Goal: Information Seeking & Learning: Learn about a topic

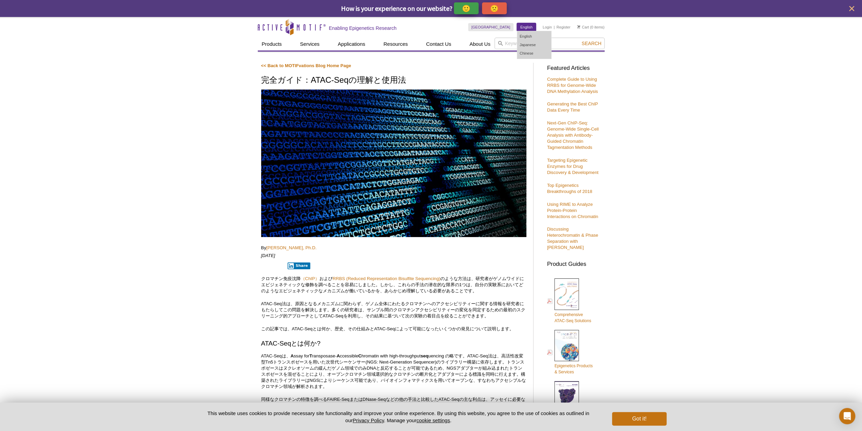
click at [529, 24] on link "English" at bounding box center [526, 27] width 19 height 8
click at [533, 36] on link "English" at bounding box center [534, 36] width 34 height 8
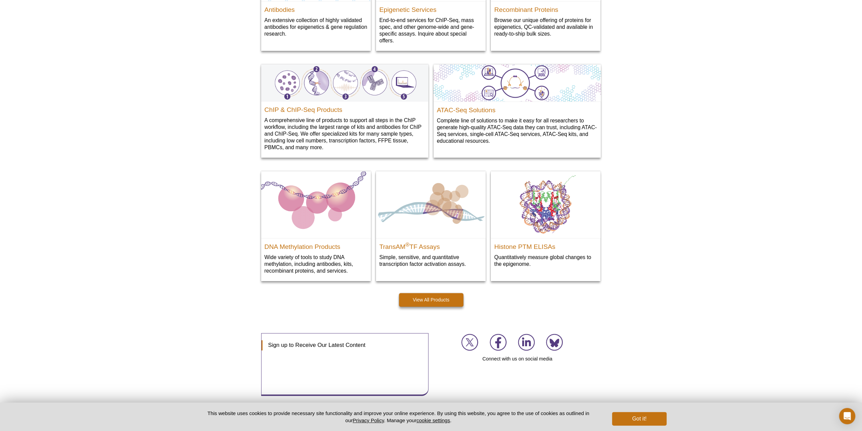
scroll to position [678, 0]
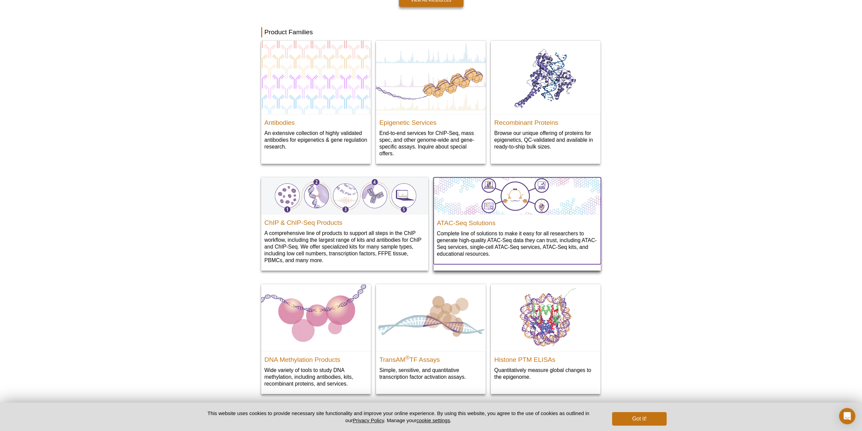
click at [498, 227] on div "ATAC-Seq Solutions Complete line of solutions to make it easy for all researche…" at bounding box center [517, 239] width 167 height 50
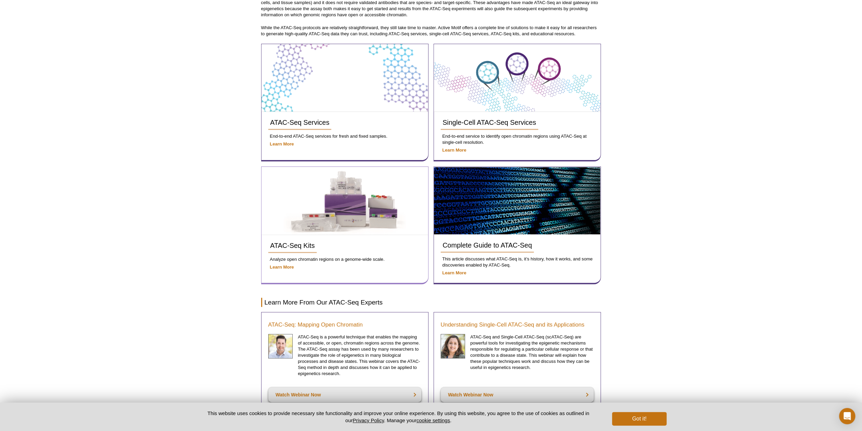
scroll to position [173, 0]
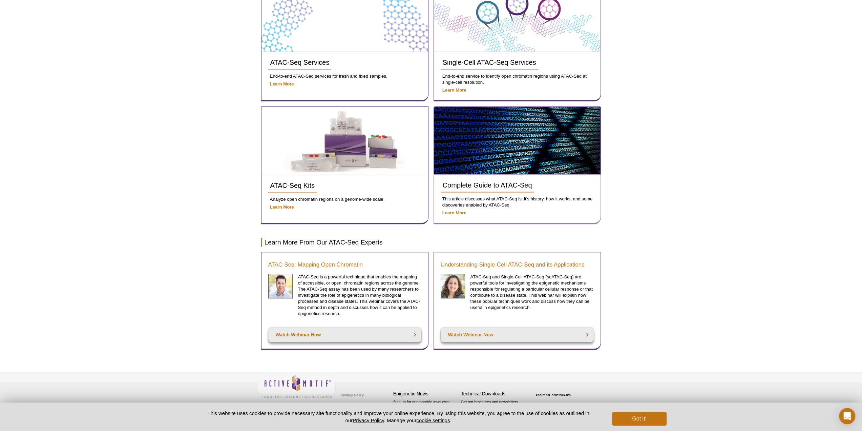
click at [509, 158] on img at bounding box center [517, 140] width 166 height 67
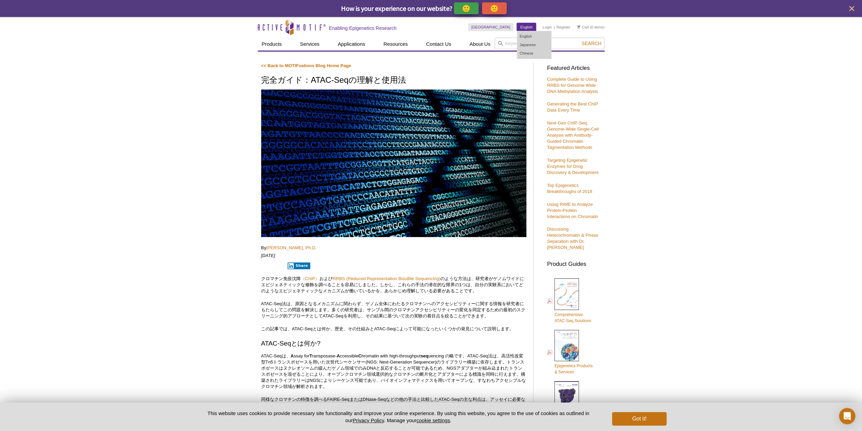
click at [532, 28] on link "English" at bounding box center [526, 27] width 19 height 8
click at [529, 35] on link "English" at bounding box center [534, 36] width 34 height 8
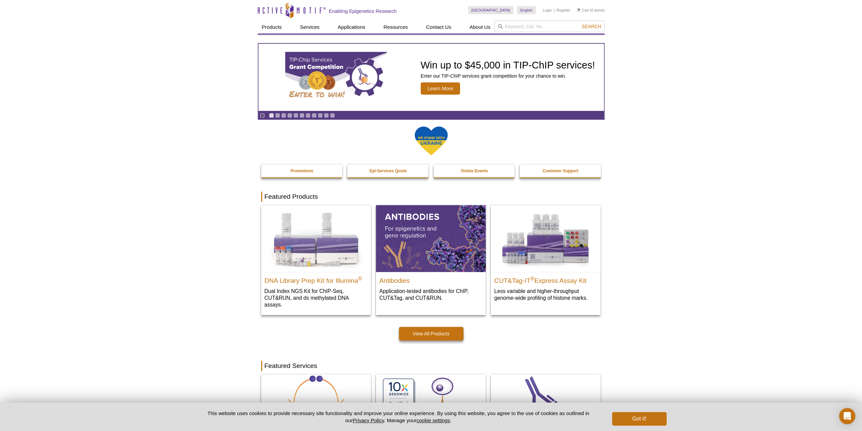
drag, startPoint x: 41, startPoint y: 115, endPoint x: 37, endPoint y: 115, distance: 4.1
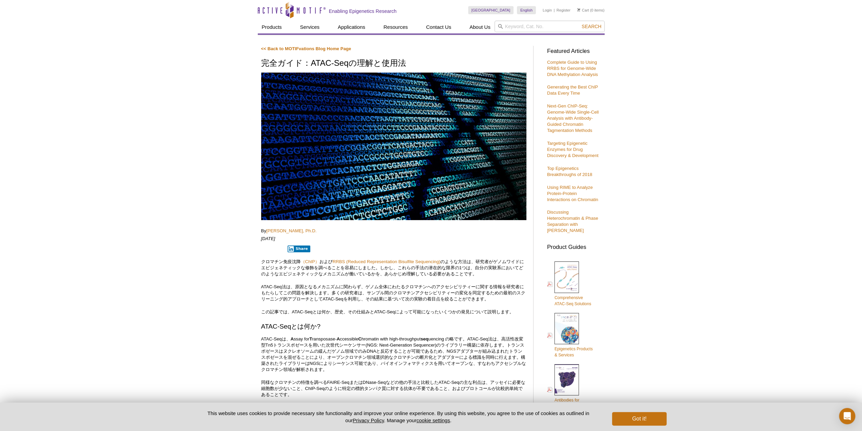
drag, startPoint x: 103, startPoint y: 52, endPoint x: 110, endPoint y: 55, distance: 7.9
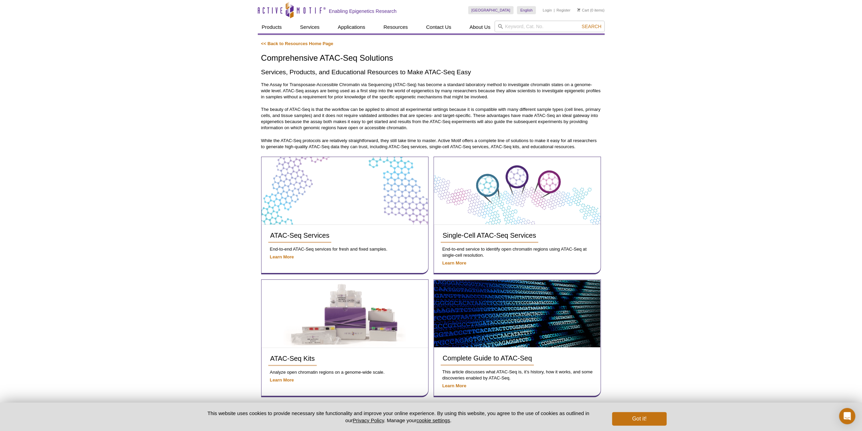
scroll to position [173, 0]
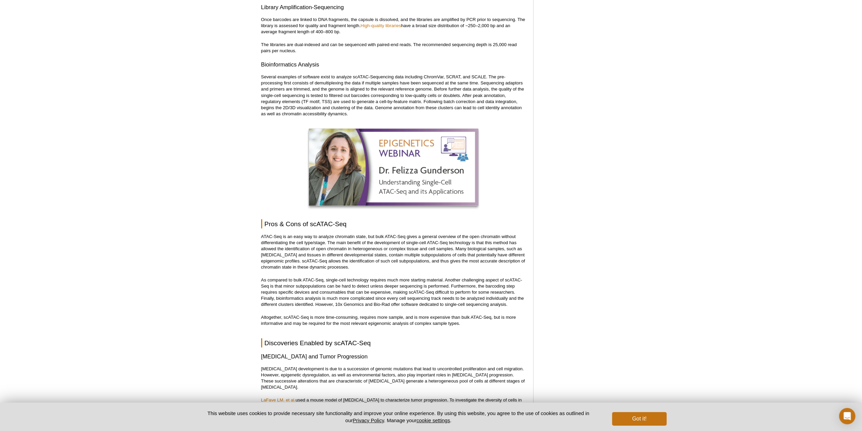
scroll to position [1428, 0]
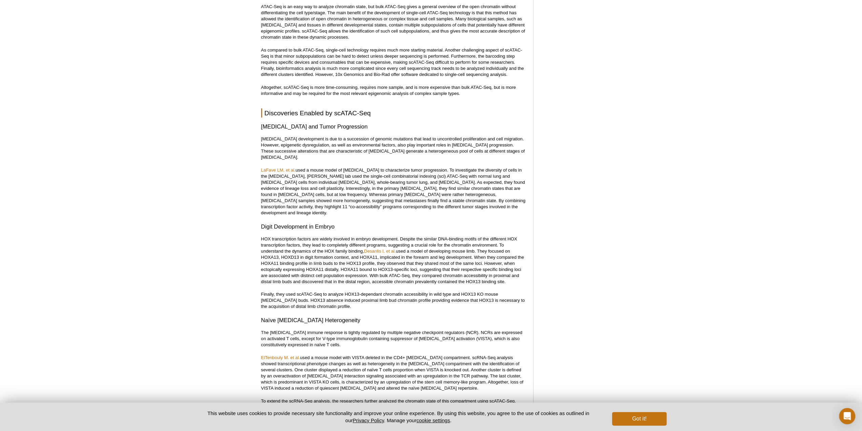
drag, startPoint x: 117, startPoint y: 141, endPoint x: 122, endPoint y: 140, distance: 5.5
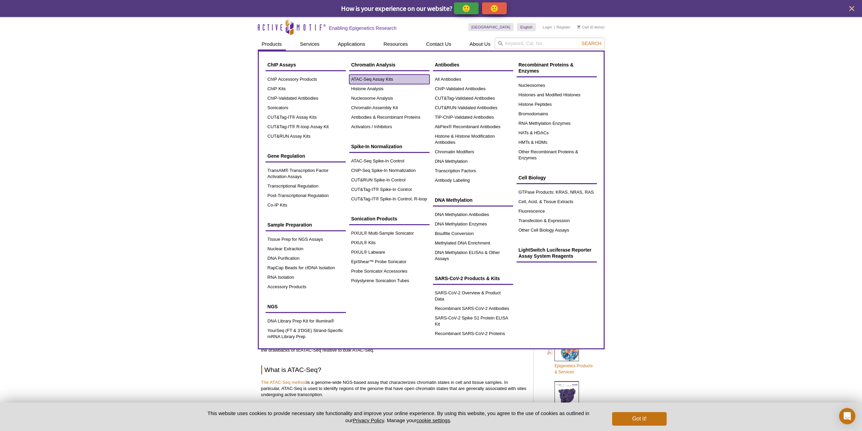
click at [376, 79] on link "ATAC-Seq Assay Kits" at bounding box center [389, 79] width 80 height 9
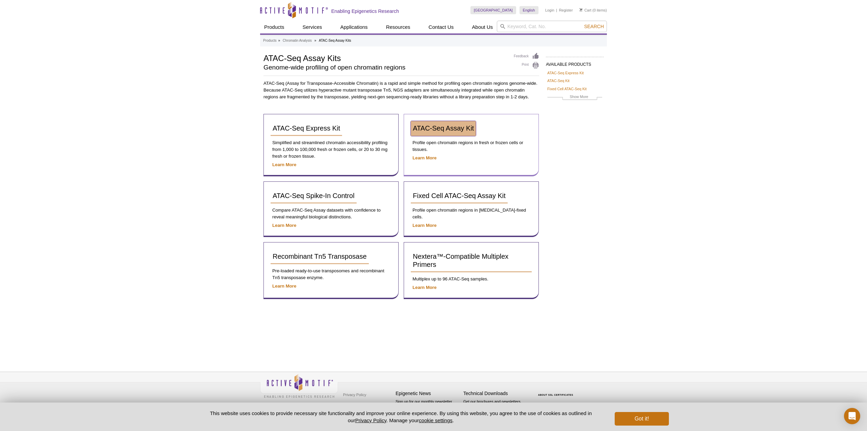
click at [453, 129] on span "ATAC-Seq Assay Kit" at bounding box center [443, 127] width 61 height 7
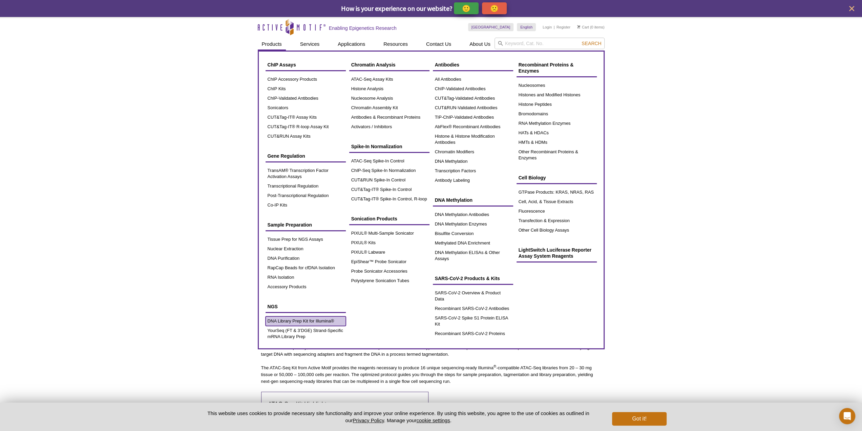
click at [295, 320] on link "DNA Library Prep Kit for Illumina®" at bounding box center [306, 320] width 80 height 9
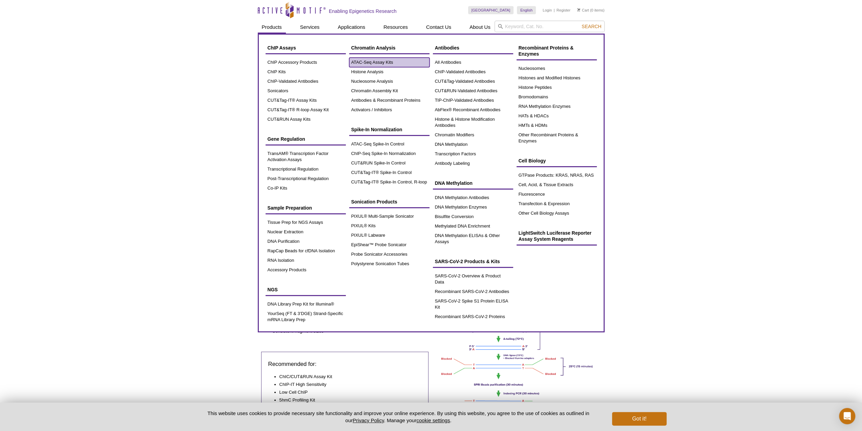
click at [367, 64] on link "ATAC-Seq Assay Kits" at bounding box center [389, 62] width 80 height 9
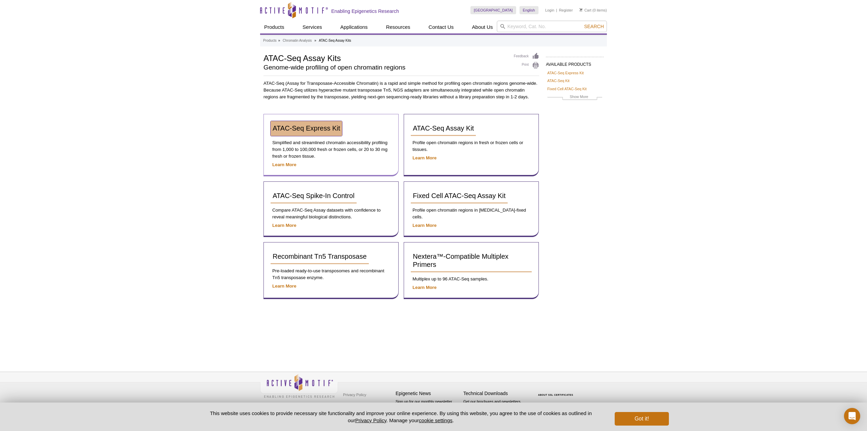
click at [323, 126] on span "ATAC-Seq Express Kit" at bounding box center [306, 127] width 67 height 7
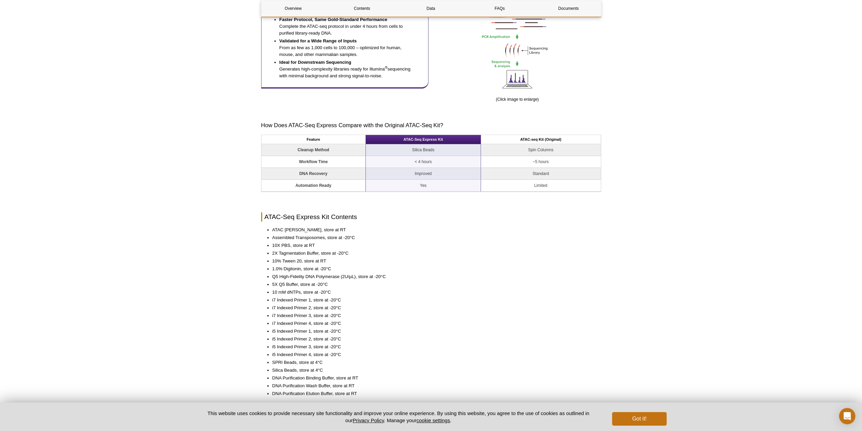
scroll to position [452, 0]
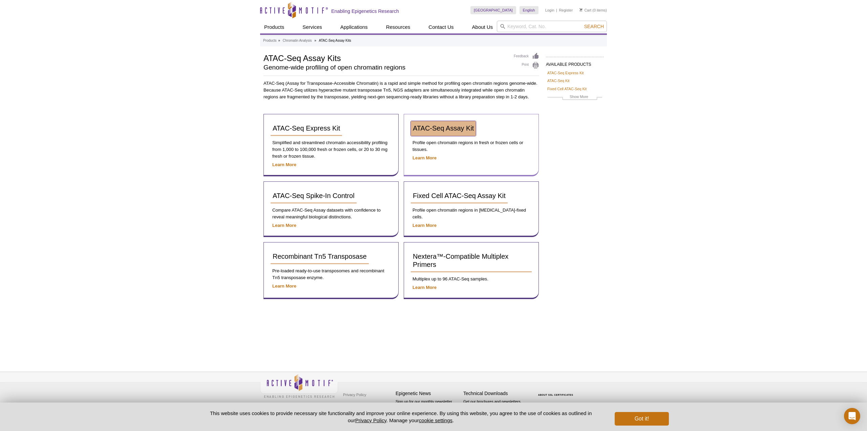
click at [448, 127] on span "ATAC-Seq Assay Kit" at bounding box center [443, 127] width 61 height 7
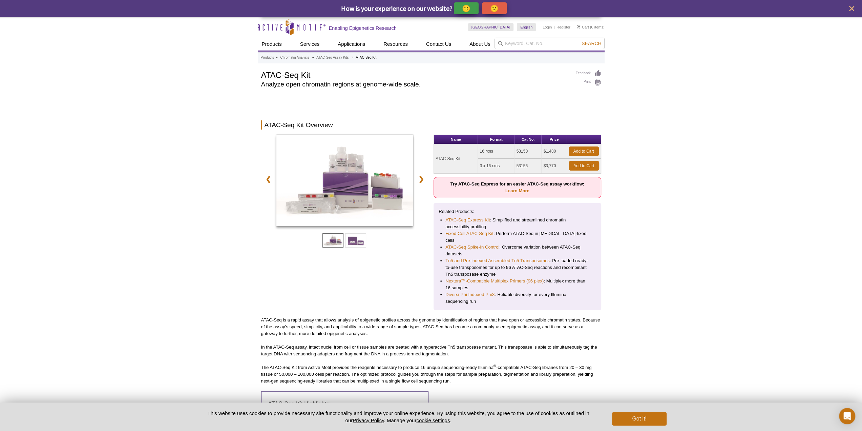
scroll to position [113, 0]
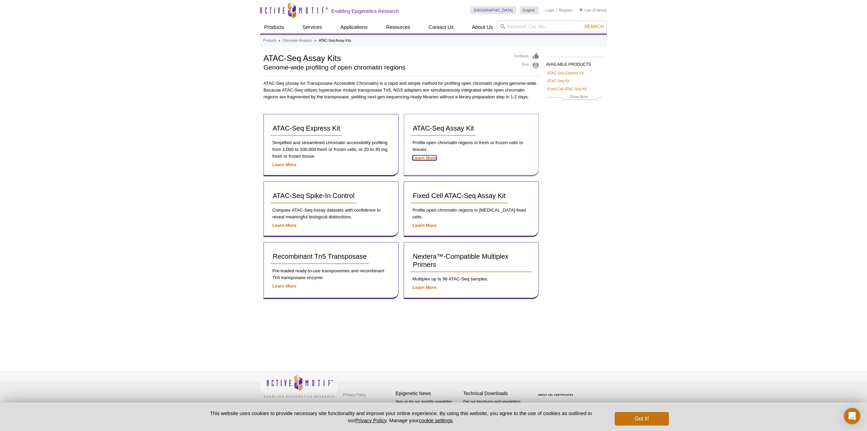
click at [430, 158] on strong "Learn More" at bounding box center [425, 157] width 24 height 5
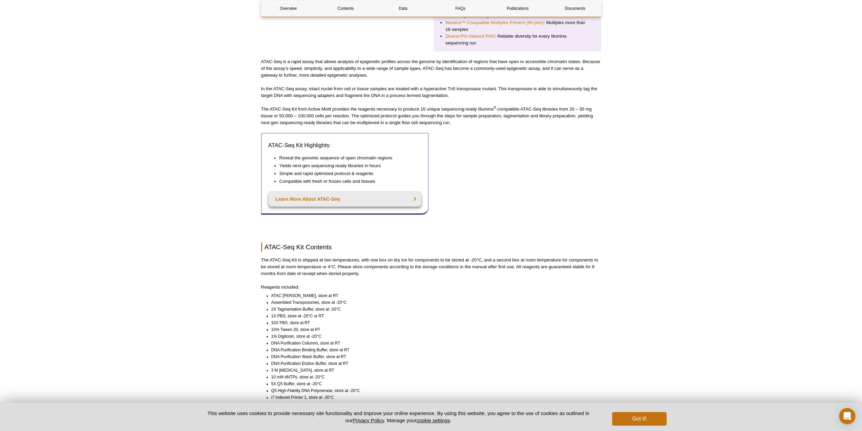
scroll to position [249, 0]
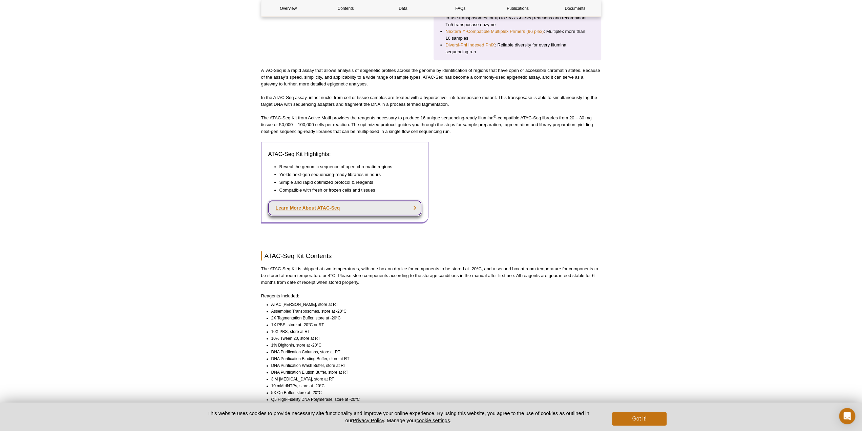
click at [312, 201] on link "Learn More About ATAC-Seq" at bounding box center [344, 207] width 153 height 15
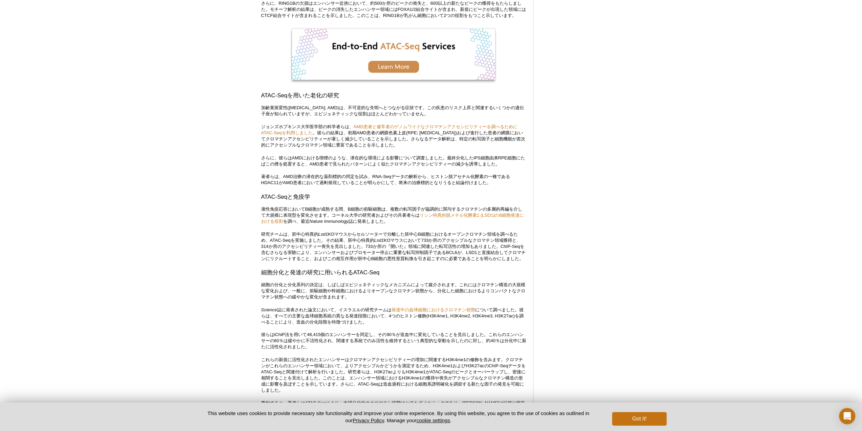
scroll to position [1014, 0]
